Goal: Find specific page/section: Find specific page/section

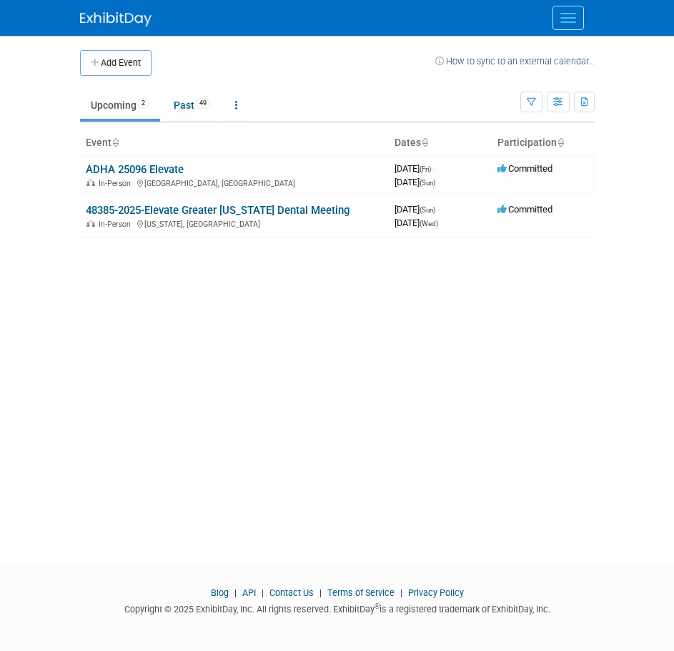
click at [565, 12] on button "Menu" at bounding box center [568, 18] width 31 height 24
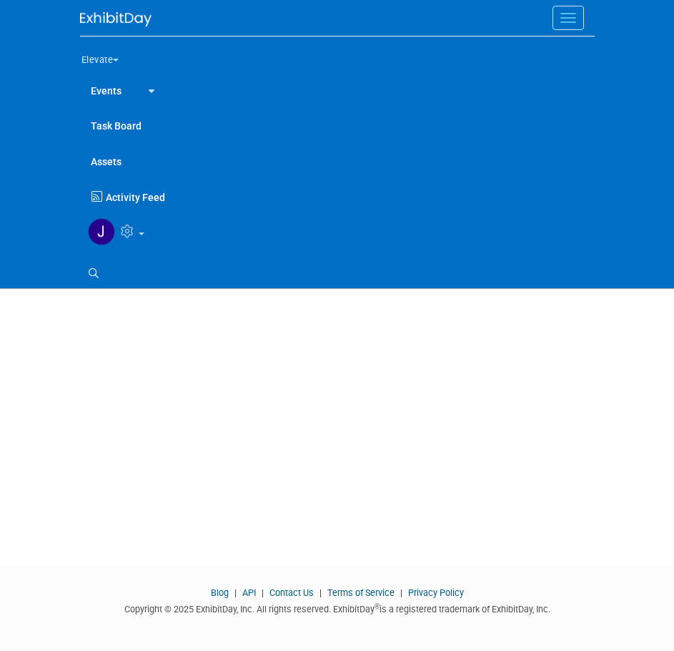
drag, startPoint x: 290, startPoint y: 431, endPoint x: 291, endPoint y: 396, distance: 35.1
click at [290, 429] on div "Add Event How to sync to an external calendar... New Event Duplicate Event Warn…" at bounding box center [337, 287] width 536 height 503
click at [566, 16] on button "Menu" at bounding box center [568, 18] width 31 height 24
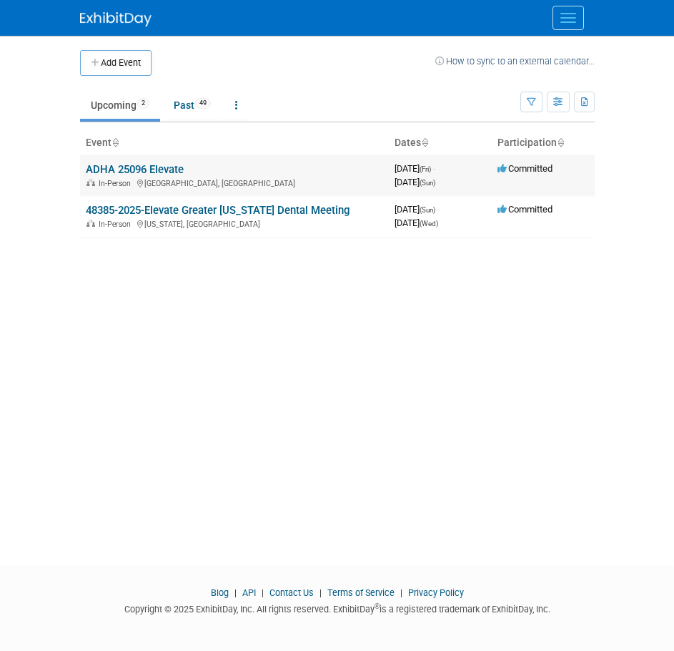
click at [158, 171] on link "ADHA 25096 Elevate" at bounding box center [135, 169] width 98 height 13
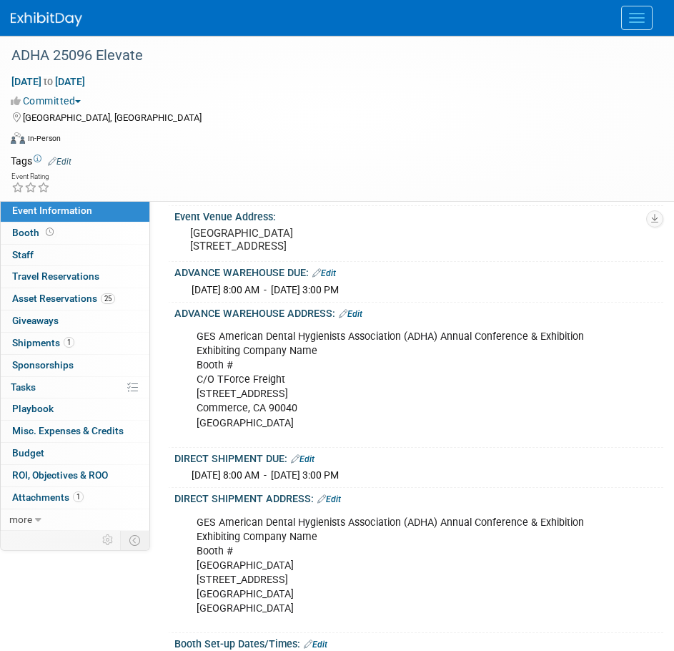
scroll to position [215, 0]
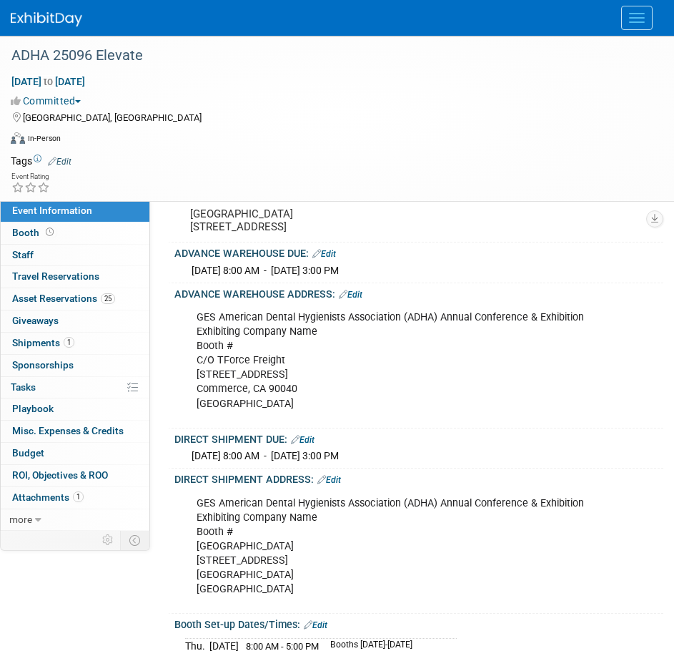
drag, startPoint x: 190, startPoint y: 338, endPoint x: 432, endPoint y: 431, distance: 259.2
click at [432, 423] on div "GES American Dental Hygienists Association (ADHA) Annual Conference & Exhibitio…" at bounding box center [417, 361] width 471 height 123
copy div "GES American Dental Hygienists Association (ADHA) Annual Conference & Exhibitio…"
click at [648, 23] on button "Menu" at bounding box center [636, 18] width 31 height 24
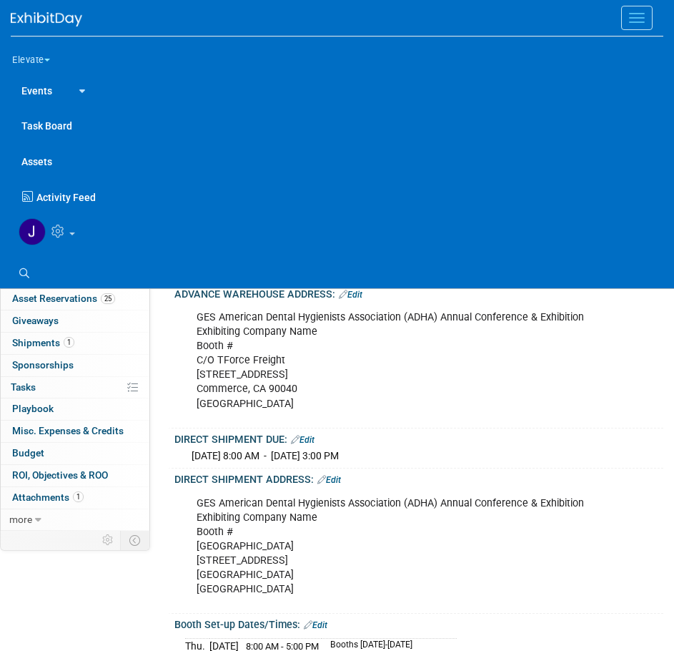
click at [77, 227] on link at bounding box center [348, 231] width 674 height 36
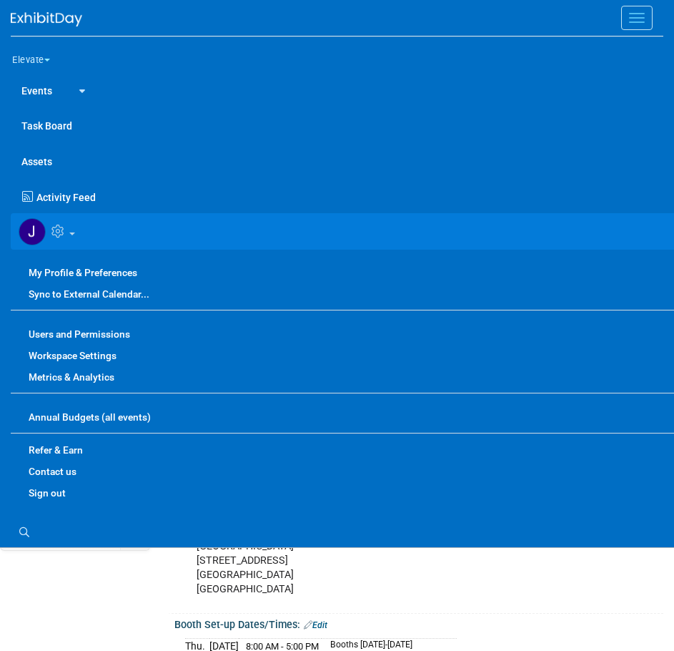
click at [56, 498] on link "Sign out" at bounding box center [348, 492] width 674 height 21
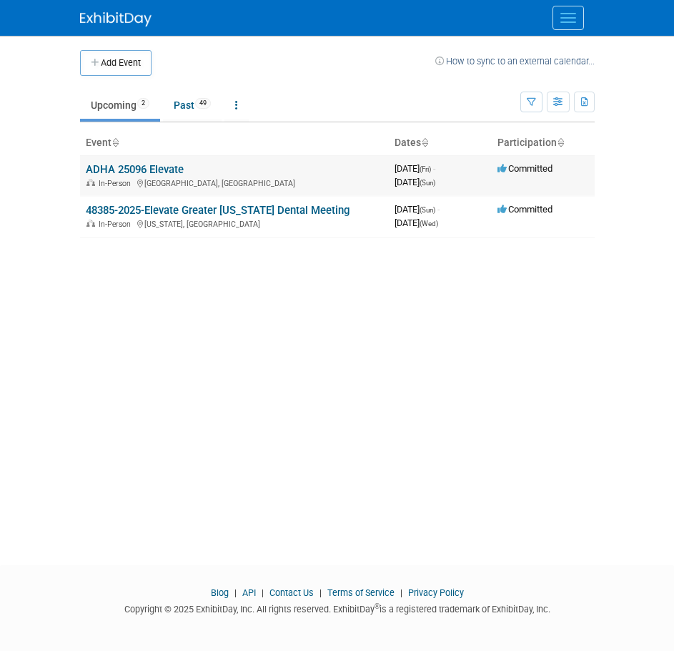
click at [139, 159] on td "ADHA 25096 Elevate In-Person [GEOGRAPHIC_DATA], [GEOGRAPHIC_DATA]" at bounding box center [234, 175] width 309 height 41
click at [138, 169] on link "ADHA 25096 Elevate" at bounding box center [135, 169] width 98 height 13
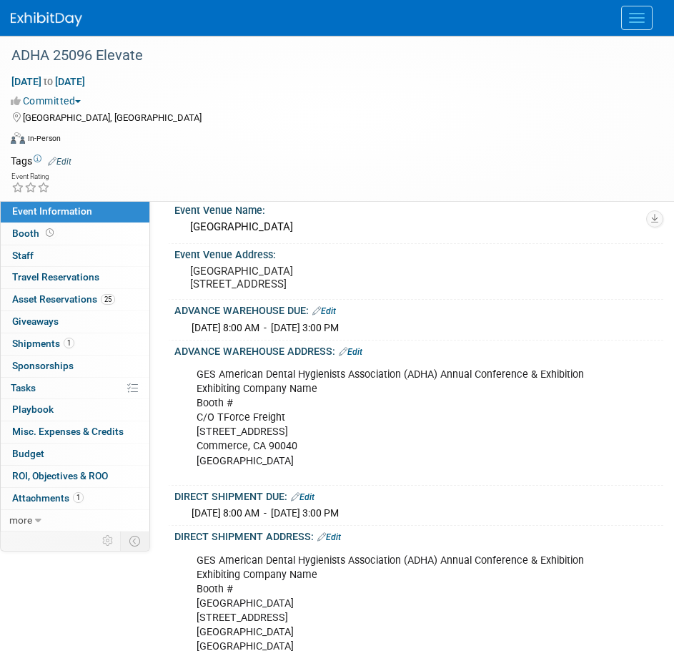
scroll to position [215, 0]
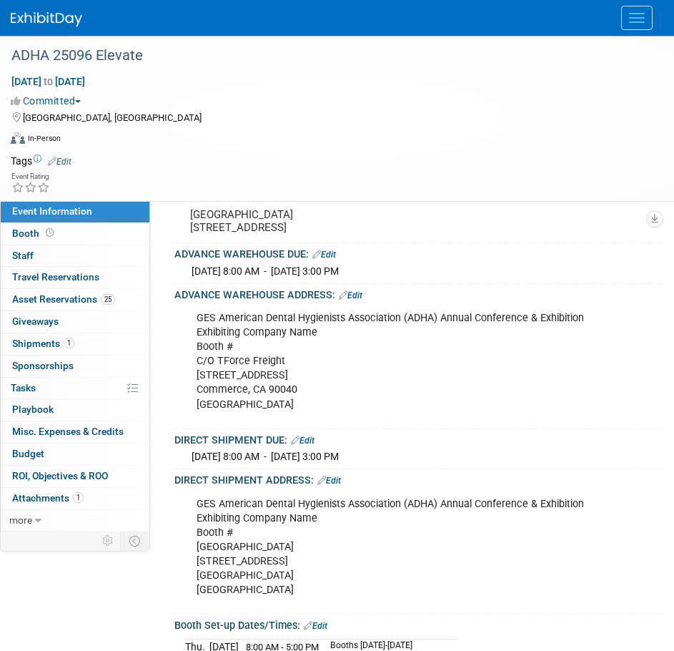
click at [654, 19] on div at bounding box center [337, 18] width 653 height 36
click at [639, 28] on button "Menu" at bounding box center [636, 18] width 31 height 24
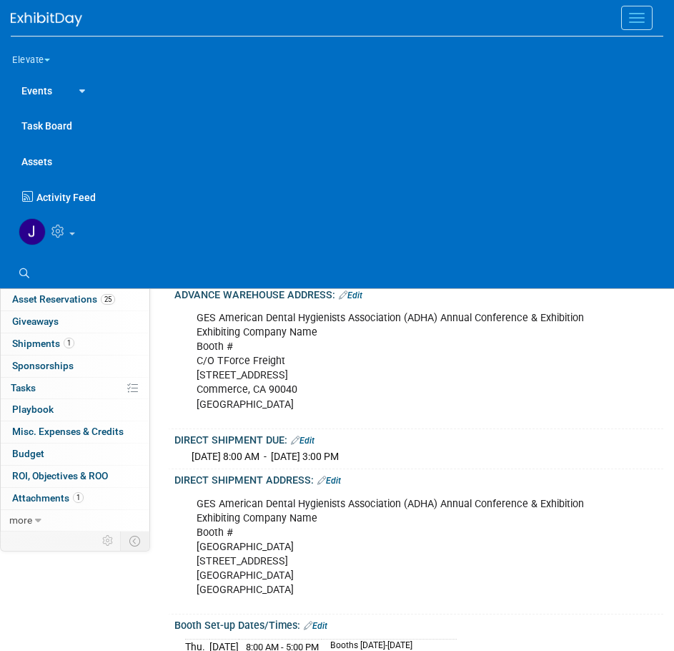
click at [77, 227] on link at bounding box center [348, 231] width 674 height 36
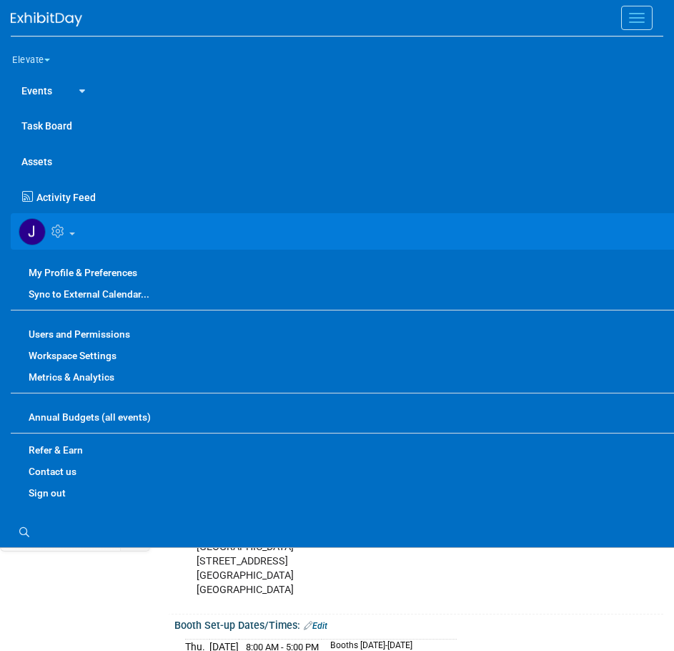
click at [51, 486] on link "Sign out" at bounding box center [348, 492] width 674 height 21
